Goal: Find specific page/section: Find specific page/section

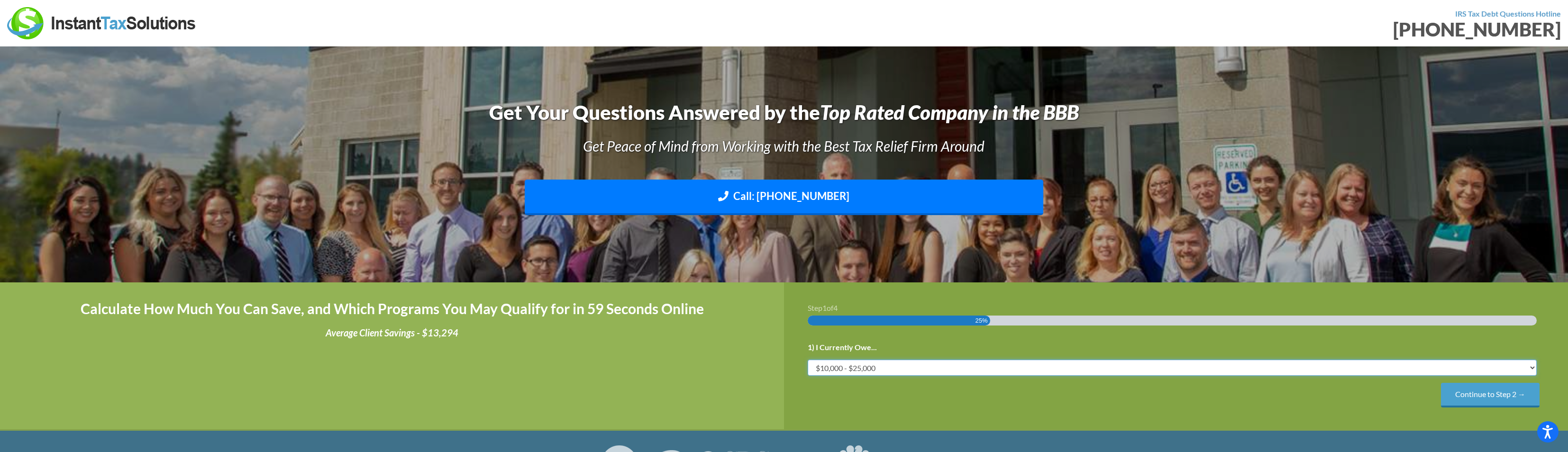
click at [1534, 369] on select "Less than $10,000 $10,000 - $25,000 $25,000 - $50,000 $50,000 - $75,000 $75,000+" at bounding box center [1172, 367] width 729 height 16
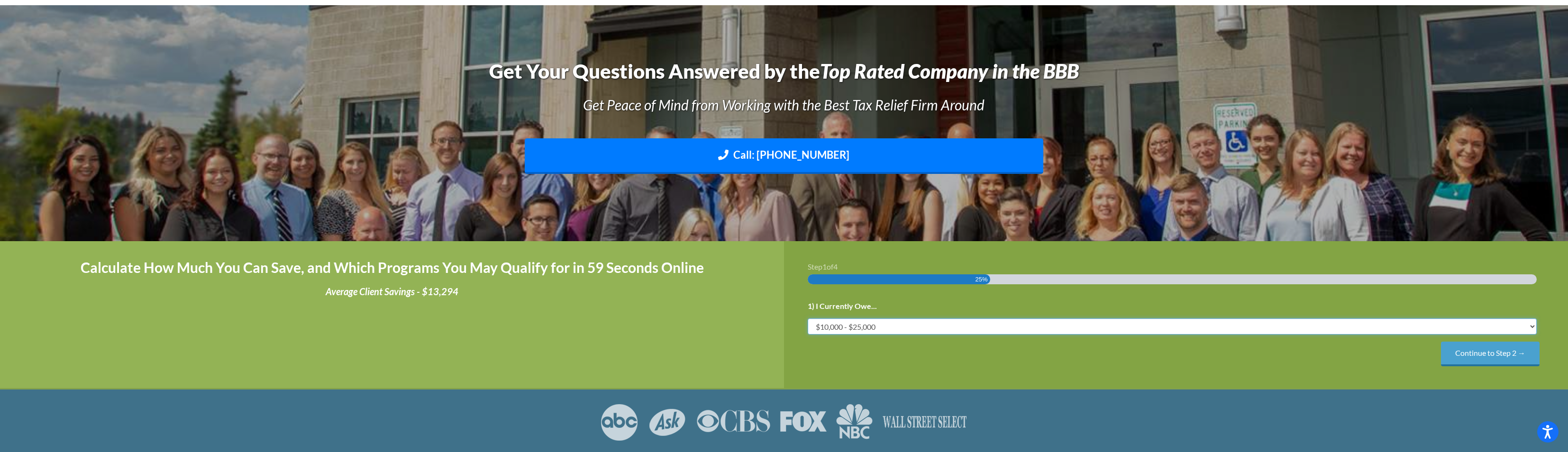
scroll to position [47, 0]
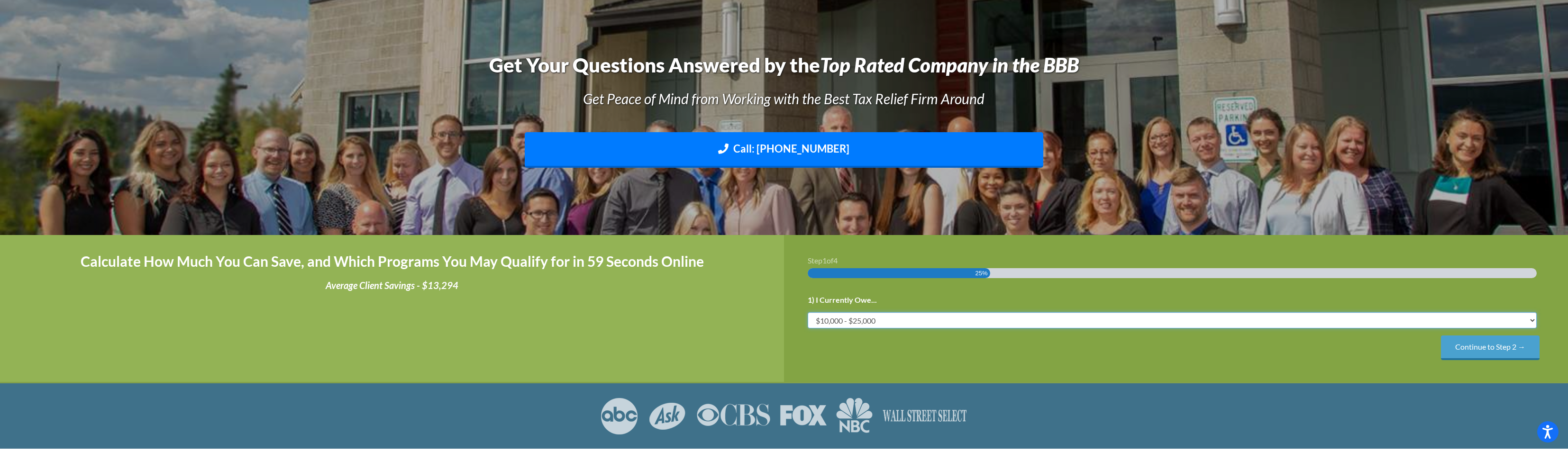
click at [1399, 319] on select "Less than $10,000 $10,000 - $25,000 $25,000 - $50,000 $50,000 - $75,000 $75,000+" at bounding box center [1172, 320] width 729 height 16
select select "over-75"
click at [808, 312] on select "Less than $10,000 $10,000 - $25,000 $25,000 - $50,000 $50,000 - $75,000 $75,000+" at bounding box center [1172, 320] width 729 height 16
click at [1514, 346] on input "Continue to Step 2 →" at bounding box center [1490, 347] width 99 height 24
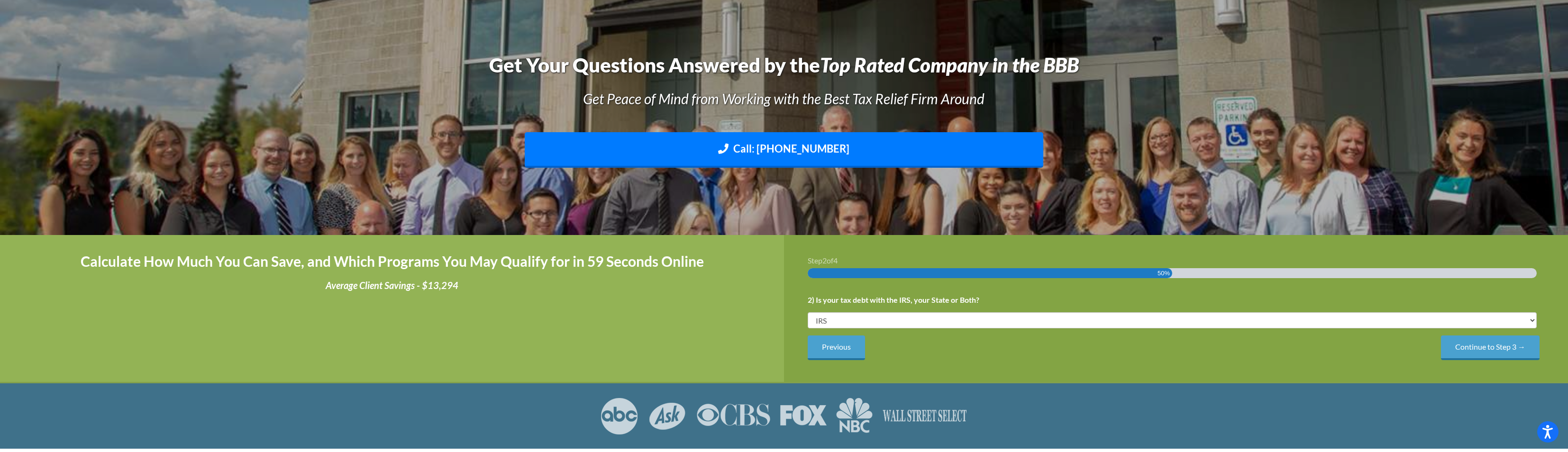
scroll to position [0, 0]
click at [1472, 346] on input "Continue to Step 3 →" at bounding box center [1490, 347] width 99 height 24
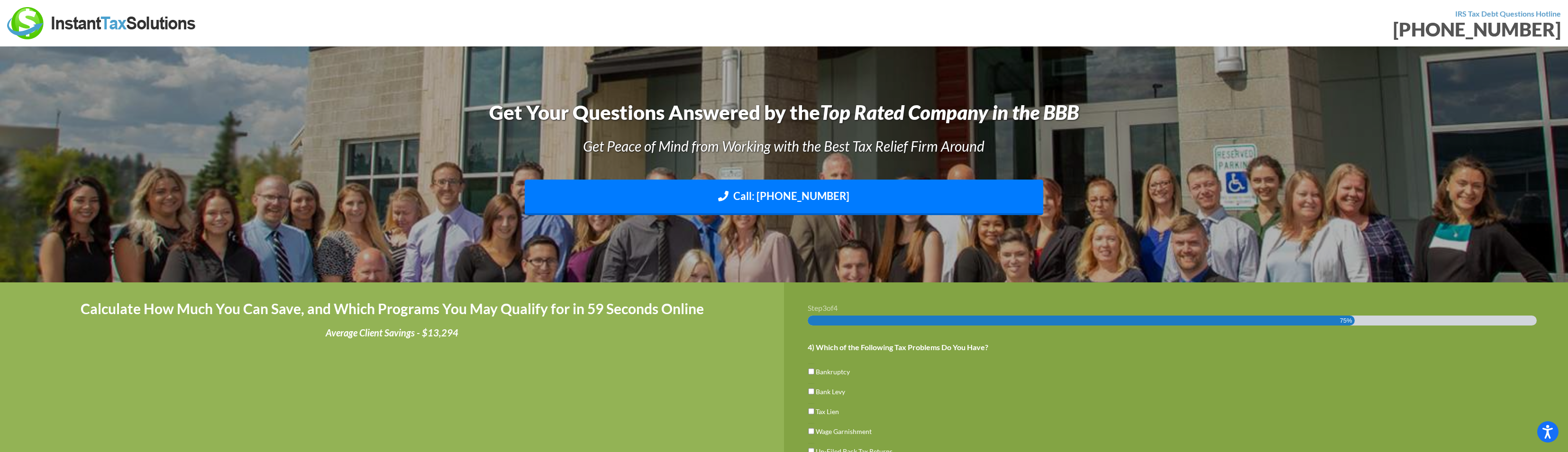
click at [84, 16] on img at bounding box center [102, 23] width 189 height 32
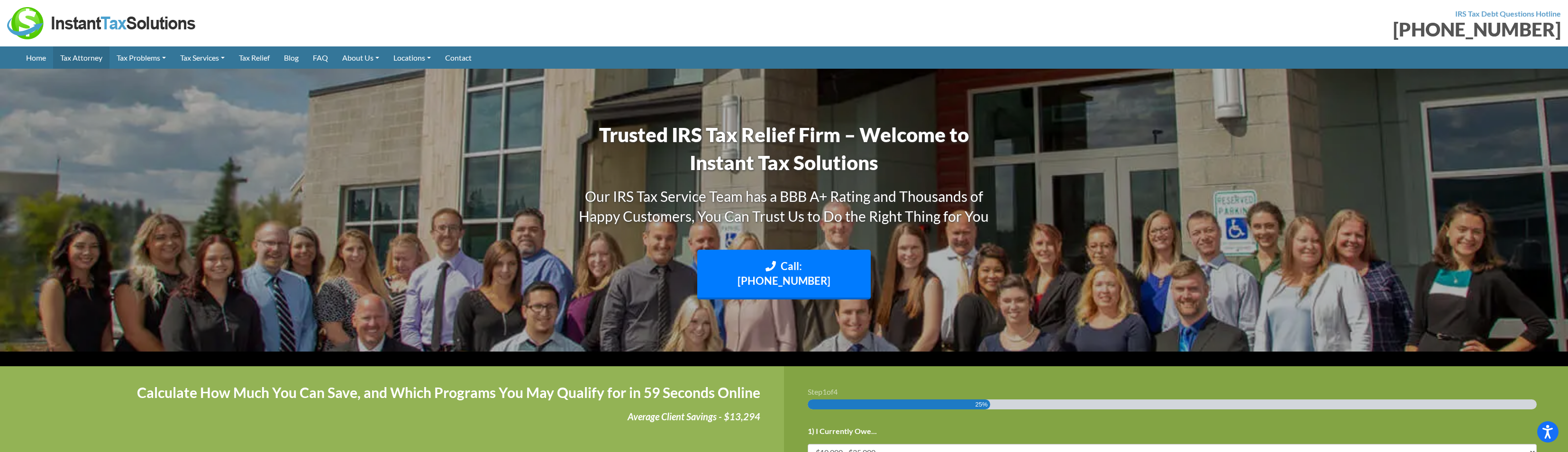
click at [77, 57] on link "Tax Attorney" at bounding box center [81, 57] width 57 height 23
